Goal: Information Seeking & Learning: Learn about a topic

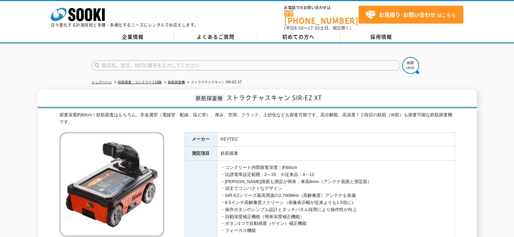
click at [243, 147] on td "鉄筋探査" at bounding box center [335, 154] width 237 height 14
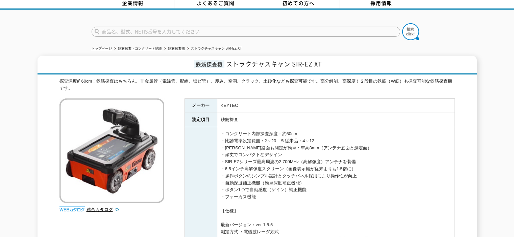
drag, startPoint x: 219, startPoint y: 125, endPoint x: 298, endPoint y: 190, distance: 102.0
drag, startPoint x: 259, startPoint y: 191, endPoint x: 218, endPoint y: 129, distance: 74.3
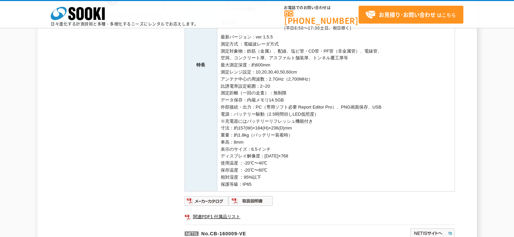
scroll to position [203, 0]
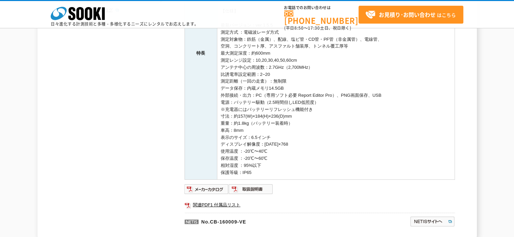
drag, startPoint x: 259, startPoint y: 174, endPoint x: 218, endPoint y: 137, distance: 54.3
click at [218, 137] on td "・コンクリート内部探査深度：約60cm ・比誘電率設定範囲：2～20　※従来品：4～12 ・[PERSON_NAME]路面も測定が簡単：車高8mm（アンテナ底…" at bounding box center [335, 53] width 237 height 253
click at [303, 156] on td "・コンクリート内部探査深度：約60cm ・比誘電率設定範囲：2～20　※従来品：4～12 ・[PERSON_NAME]路面も測定が簡単：車高8mm（アンテナ底…" at bounding box center [335, 53] width 237 height 253
click at [287, 162] on td "・コンクリート内部探査深度：約60cm ・比誘電率設定範囲：2～20　※従来品：4～12 ・[PERSON_NAME]路面も測定が簡単：車高8mm（アンテナ底…" at bounding box center [335, 53] width 237 height 253
click at [255, 170] on td "・コンクリート内部探査深度：約60cm ・比誘電率設定範囲：2～20　※従来品：4～12 ・[PERSON_NAME]路面も測定が簡単：車高8mm（アンテナ底…" at bounding box center [335, 53] width 237 height 253
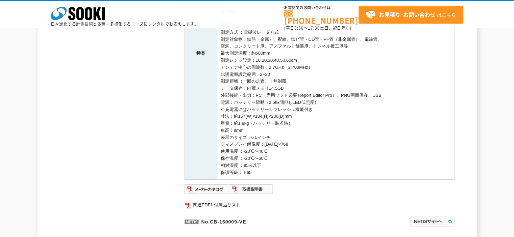
drag, startPoint x: 257, startPoint y: 171, endPoint x: 219, endPoint y: 136, distance: 51.8
click at [219, 136] on td "・コンクリート内部探査深度：約60cm ・比誘電率設定範囲：2～20　※従来品：4～12 ・[PERSON_NAME]路面も測定が簡単：車高8mm（アンテナ底…" at bounding box center [335, 53] width 237 height 253
click at [294, 149] on td "・コンクリート内部探査深度：約60cm ・比誘電率設定範囲：2～20　※従来品：4～12 ・[PERSON_NAME]路面も測定が簡単：車高8mm（アンテナ底…" at bounding box center [335, 53] width 237 height 253
click at [258, 167] on td "・コンクリート内部探査深度：約60cm ・比誘電率設定範囲：2～20　※従来品：4～12 ・[PERSON_NAME]路面も測定が簡単：車高8mm（アンテナ底…" at bounding box center [335, 53] width 237 height 253
click at [256, 173] on td "・コンクリート内部探査深度：約60cm ・比誘電率設定範囲：2～20　※従来品：4～12 ・[PERSON_NAME]路面も測定が簡単：車高8mm（アンテナ底…" at bounding box center [335, 53] width 237 height 253
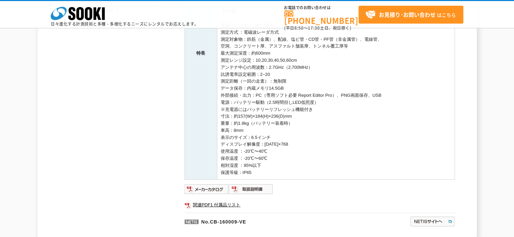
drag, startPoint x: 256, startPoint y: 173, endPoint x: 218, endPoint y: 138, distance: 51.4
click at [218, 138] on td "・コンクリート内部探査深度：約60cm ・比誘電率設定範囲：2～20　※従来品：4～12 ・[PERSON_NAME]路面も測定が簡単：車高8mm（アンテナ底…" at bounding box center [335, 53] width 237 height 253
click at [281, 154] on td "・コンクリート内部探査深度：約60cm ・比誘電率設定範囲：2～20　※従来品：4～12 ・[PERSON_NAME]路面も測定が簡単：車高8mm（アンテナ底…" at bounding box center [335, 53] width 237 height 253
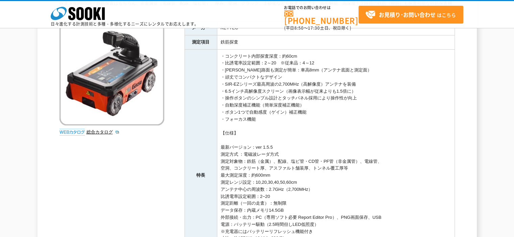
scroll to position [65, 0]
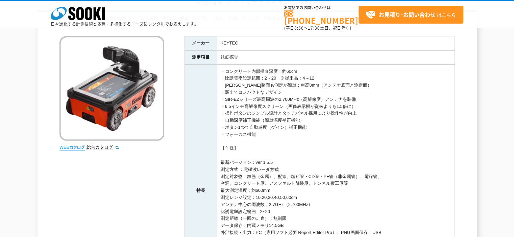
click at [264, 100] on td "・コンクリート内部探査深度：約60cm ・比誘電率設定範囲：2～20　※従来品：4～12 ・[PERSON_NAME]路面も測定が簡単：車高8mm（アンテナ底…" at bounding box center [335, 190] width 237 height 253
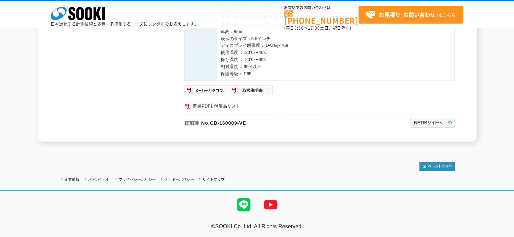
scroll to position [200, 0]
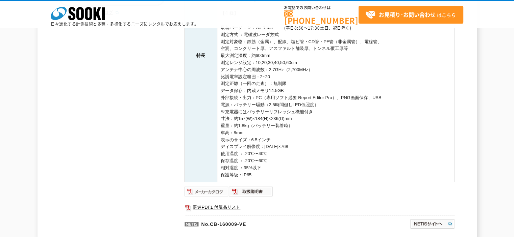
click at [208, 194] on img at bounding box center [206, 191] width 44 height 11
click at [146, 89] on div "探査深度約60cm！鉄筋探査はもちろん、非金属管（電線管、配線、塩ビ管）、厚み、空洞、クラック、土砂化なども探査可能です。高分解能、高深度！２段目の鉄筋（W筋…" at bounding box center [256, 61] width 395 height 363
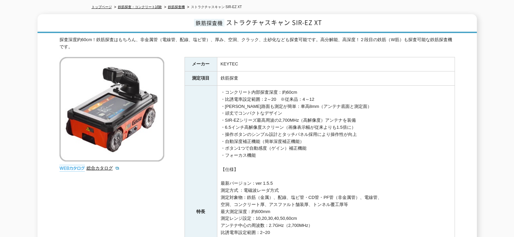
scroll to position [0, 0]
